Goal: Information Seeking & Learning: Learn about a topic

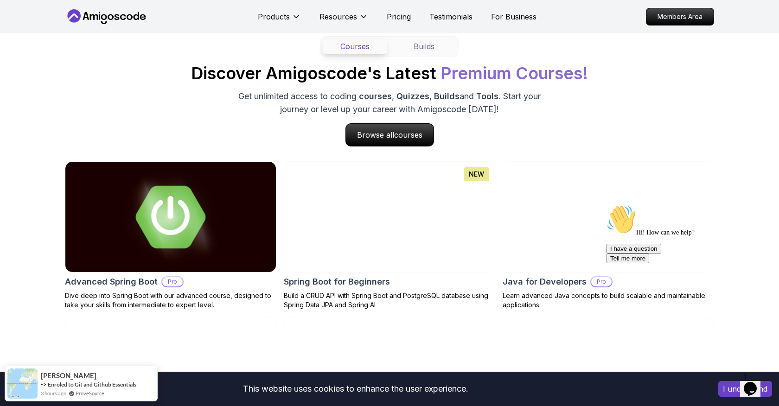
scroll to position [855, 0]
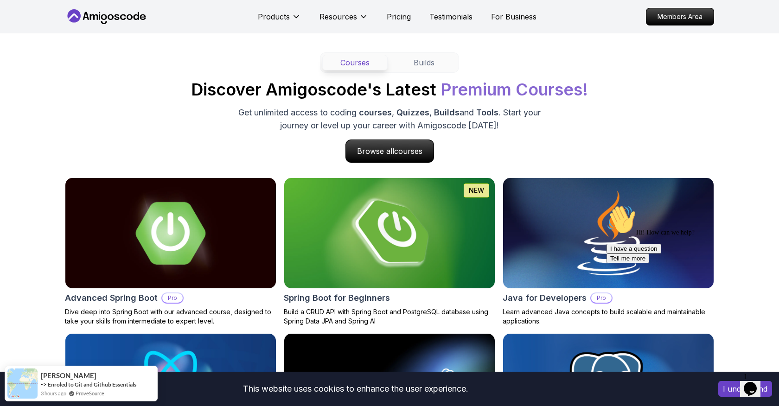
click at [279, 232] on div "Advanced Spring Boot Pro Dive deep into Spring Boot with our advanced course, d…" at bounding box center [389, 330] width 649 height 304
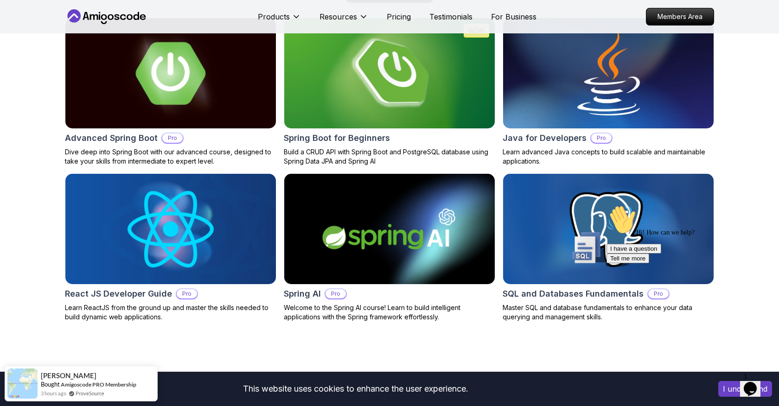
scroll to position [1007, 0]
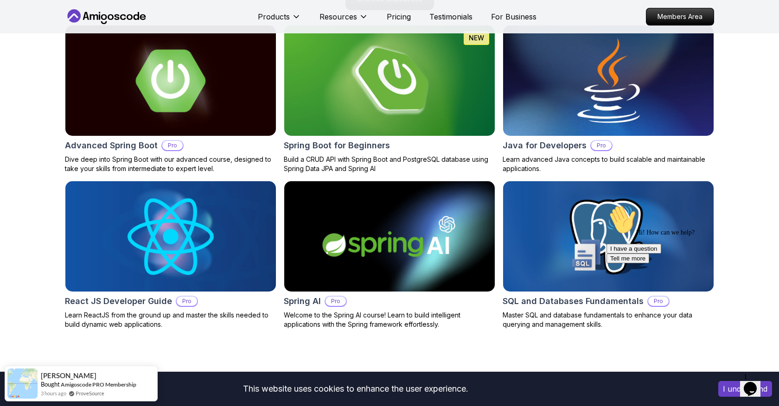
click at [280, 179] on div "Advanced Spring Boot Pro Dive deep into Spring Boot with our advanced course, d…" at bounding box center [389, 177] width 649 height 304
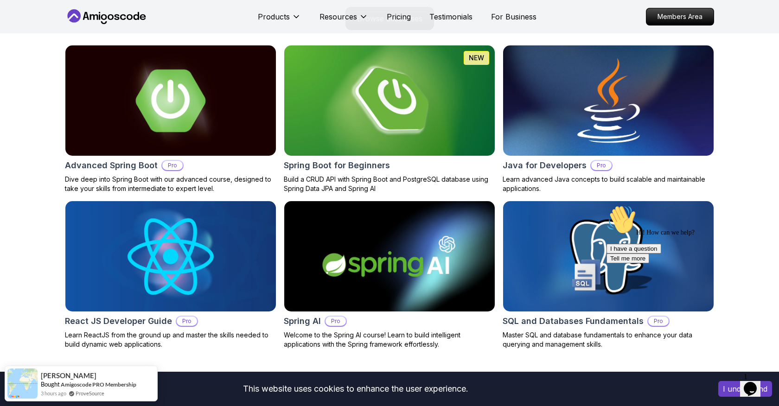
scroll to position [986, 0]
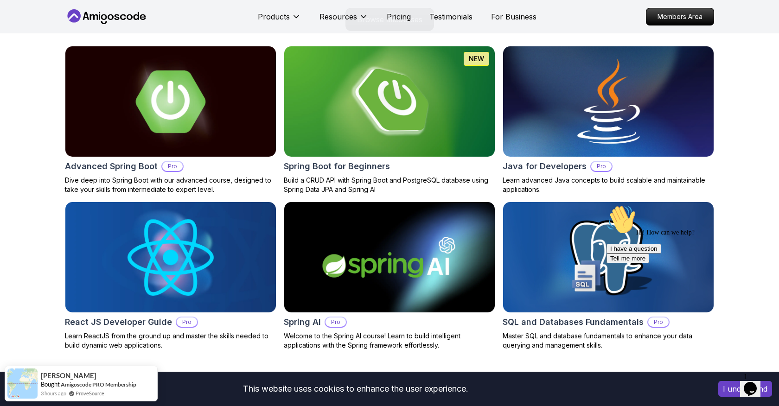
click at [606, 205] on icon "Chat attention grabber" at bounding box center [606, 205] width 0 height 0
click at [725, 382] on icon "Close" at bounding box center [725, 386] width 0 height 8
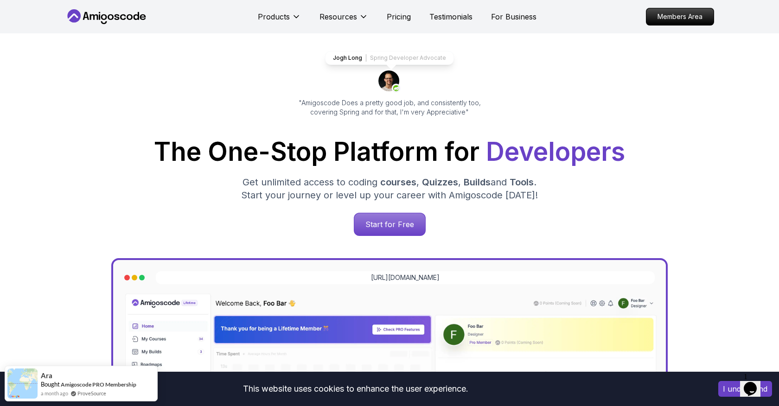
scroll to position [0, 0]
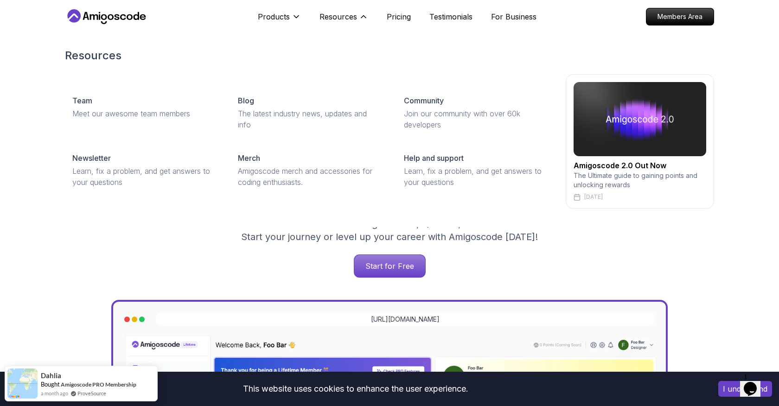
click at [606, 127] on img at bounding box center [639, 119] width 133 height 74
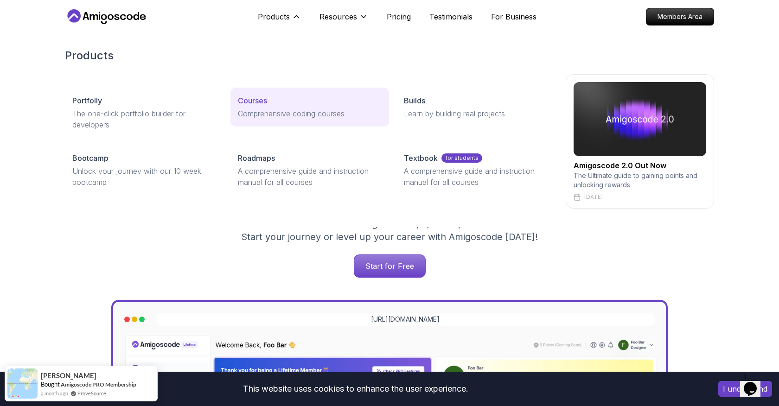
click at [254, 97] on p "Courses" at bounding box center [252, 100] width 29 height 11
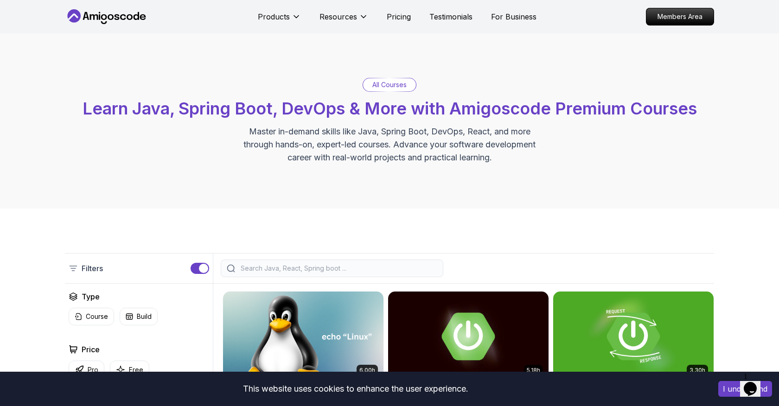
click at [212, 81] on div "All Courses Learn Java, Spring Boot, DevOps & More with Amigoscode Premium Cour…" at bounding box center [389, 121] width 649 height 86
click at [395, 19] on p "Pricing" at bounding box center [399, 16] width 24 height 11
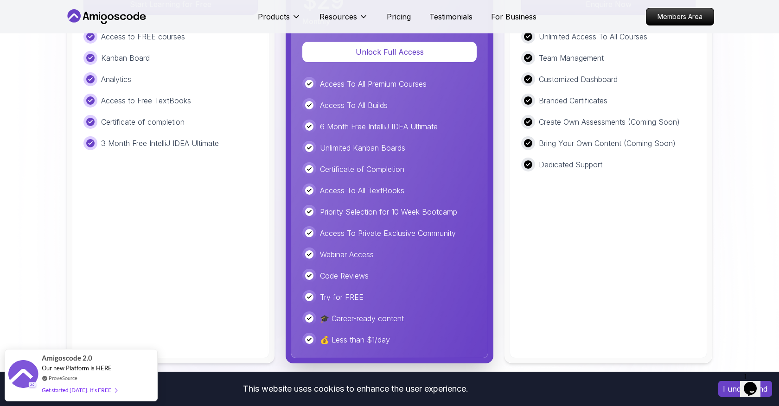
scroll to position [2255, 0]
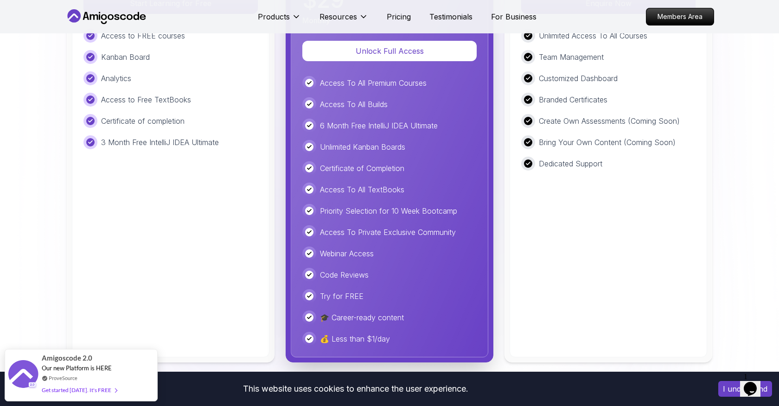
click at [381, 111] on div "Access To All Premium Courses Access To All Builds 6 Month Free IntelliJ IDEA U…" at bounding box center [389, 211] width 174 height 270
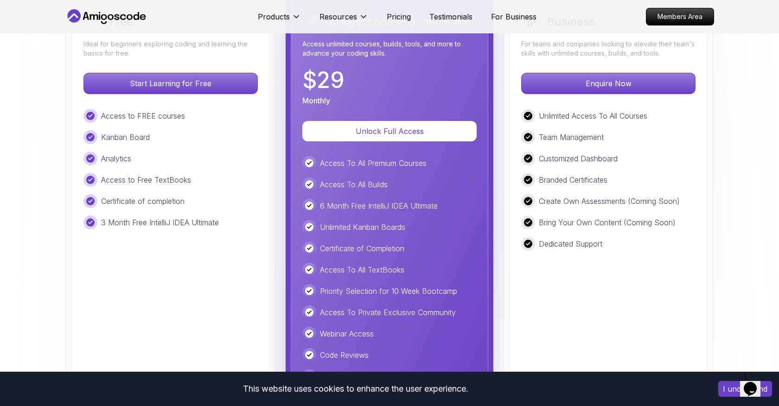
scroll to position [2176, 0]
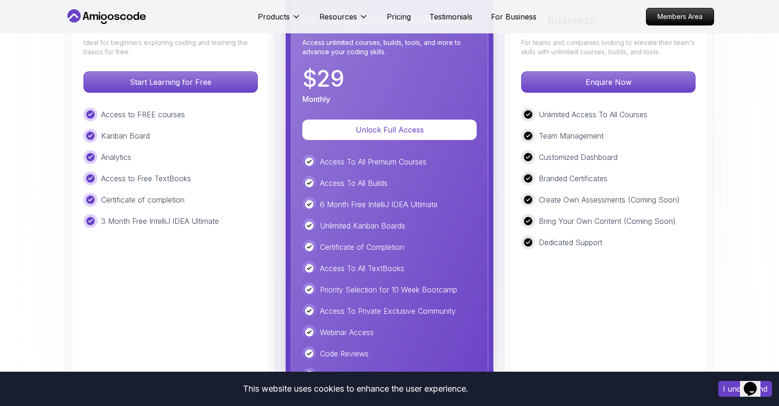
click at [297, 100] on div "Amigoscode Pro Most Popular 🔥 Access unlimited courses, builds, tools, and more…" at bounding box center [389, 218] width 197 height 438
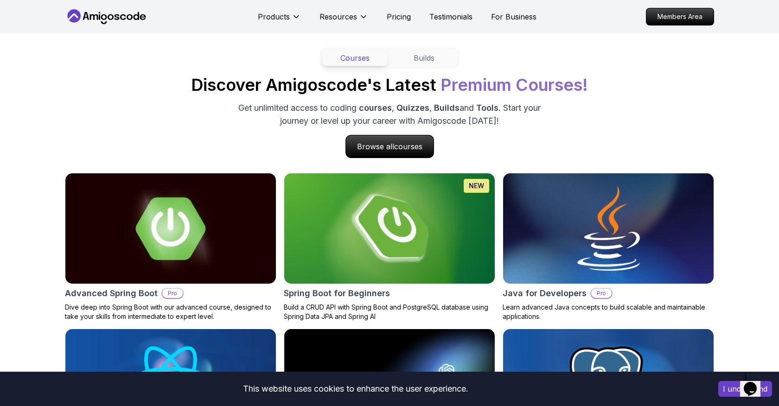
scroll to position [858, 0]
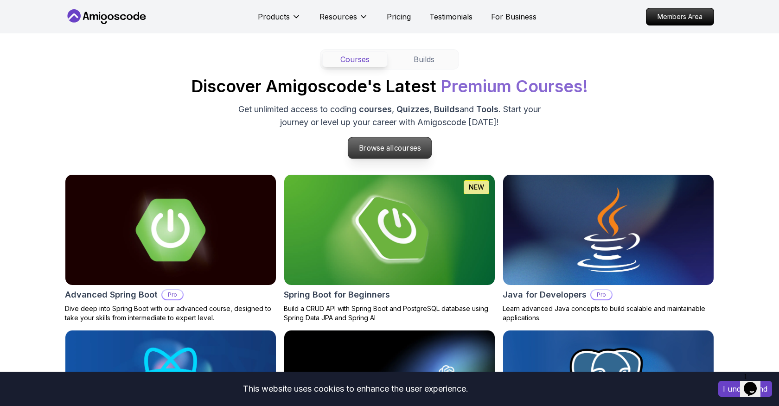
click at [353, 151] on p "Browse all courses" at bounding box center [389, 147] width 83 height 21
